Goal: Task Accomplishment & Management: Manage account settings

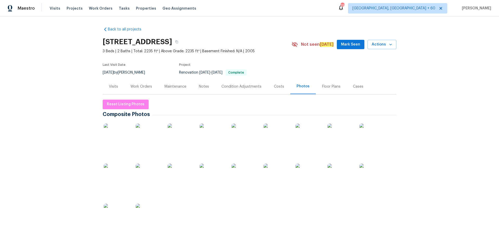
scroll to position [78, 0]
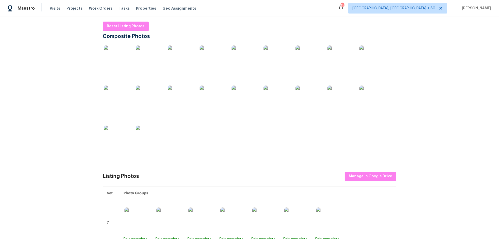
click at [28, 76] on div "Back to all projects 1517 Silver Oak Trl, Cedar Park, TX 78613 3 Beds | 2 Baths…" at bounding box center [249, 127] width 499 height 222
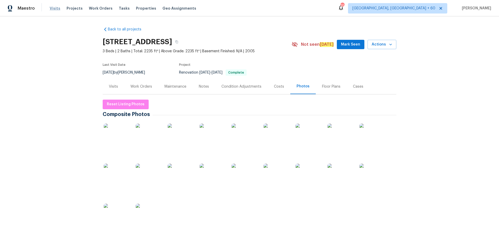
click at [53, 7] on span "Visits" at bounding box center [55, 8] width 11 height 5
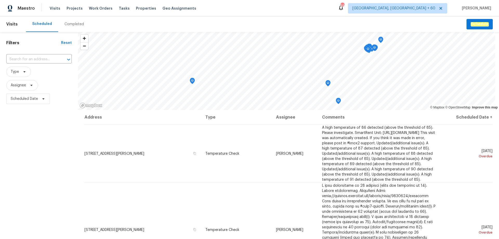
click at [73, 25] on div "Completed" at bounding box center [73, 24] width 19 height 5
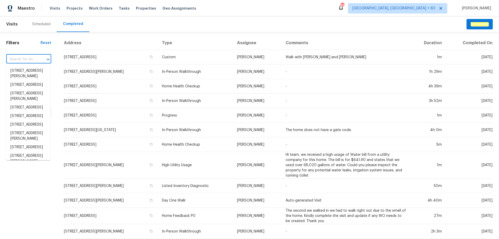
click at [20, 59] on input "text" at bounding box center [21, 59] width 30 height 8
paste input "[STREET_ADDRESS][PERSON_NAME]"
type input "[STREET_ADDRESS][PERSON_NAME]"
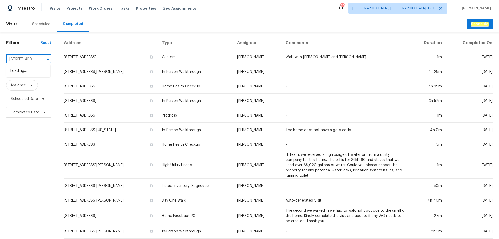
scroll to position [0, 52]
click at [26, 75] on li "[STREET_ADDRESS][PERSON_NAME]" at bounding box center [28, 73] width 44 height 14
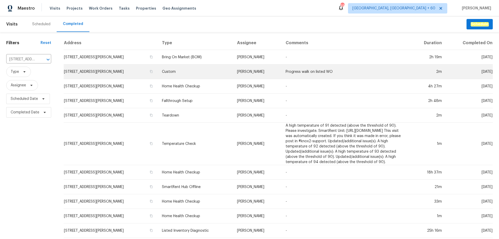
click at [196, 74] on td "Custom" at bounding box center [195, 71] width 75 height 15
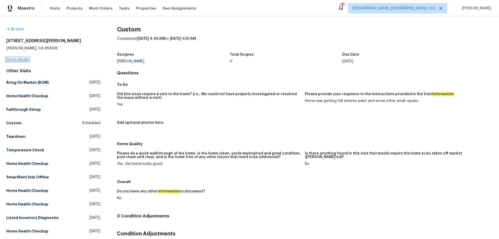
click at [22, 60] on link "Home details" at bounding box center [17, 60] width 23 height 4
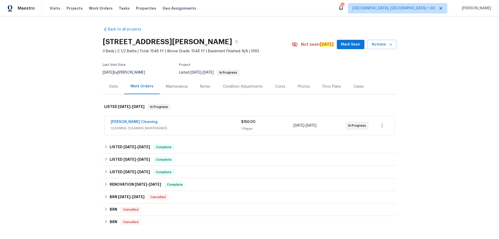
click at [298, 85] on div "Photos" at bounding box center [304, 86] width 12 height 5
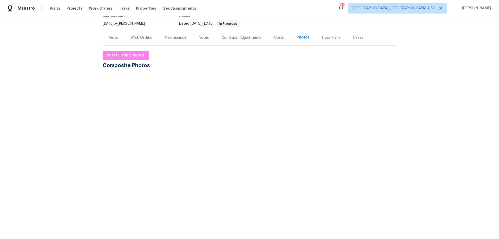
scroll to position [130, 0]
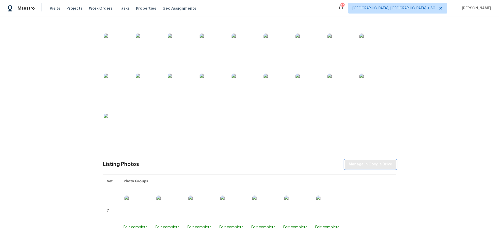
click at [363, 162] on span "Manage in Google Drive" at bounding box center [369, 164] width 43 height 6
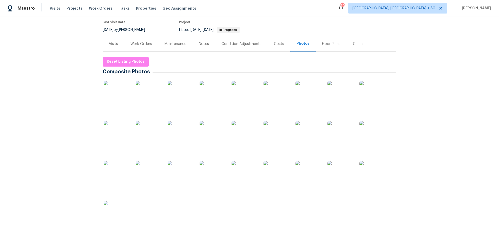
scroll to position [0, 0]
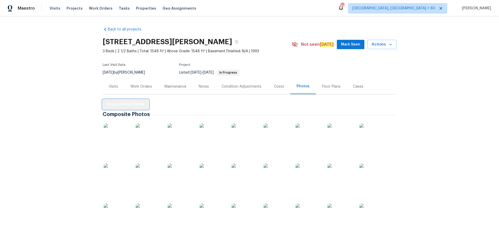
click at [126, 104] on span "Reset Listing Photos" at bounding box center [126, 104] width 38 height 6
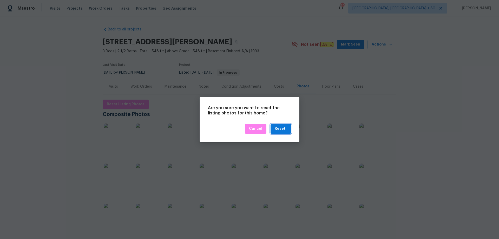
click at [280, 128] on div "Reset" at bounding box center [279, 128] width 11 height 6
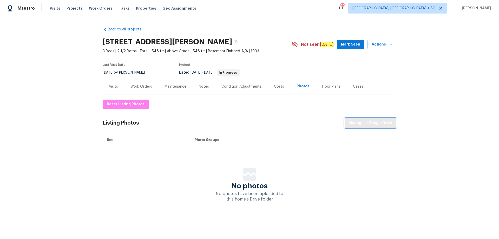
click at [363, 124] on span "Manage in Google Drive" at bounding box center [369, 123] width 43 height 6
drag, startPoint x: 157, startPoint y: 174, endPoint x: 276, endPoint y: 126, distance: 127.9
click at [157, 174] on div "No photos No photos have been uploaded to this home's Drive folder" at bounding box center [249, 184] width 293 height 34
